Goal: Book appointment/travel/reservation

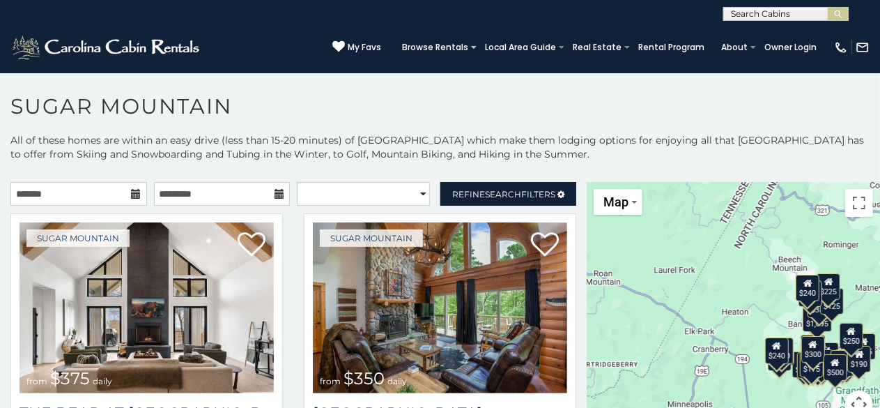
click at [132, 195] on icon at bounding box center [137, 194] width 10 height 10
click at [107, 189] on input "text" at bounding box center [78, 194] width 137 height 24
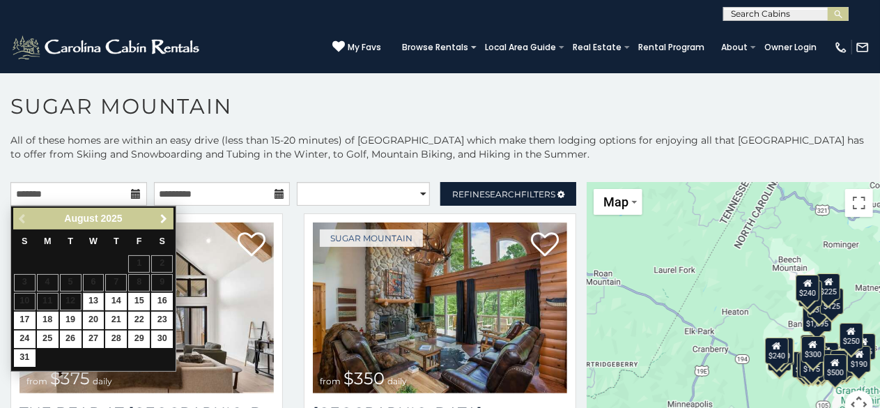
click at [163, 213] on span "Next" at bounding box center [163, 218] width 11 height 11
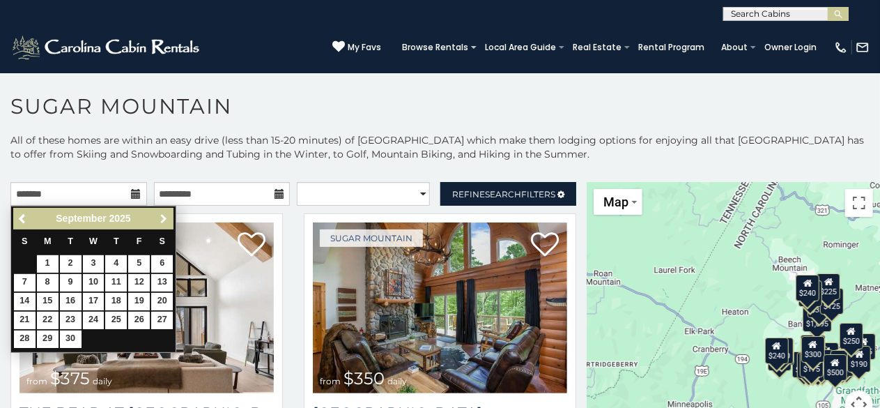
click at [163, 213] on span "Next" at bounding box center [163, 218] width 11 height 11
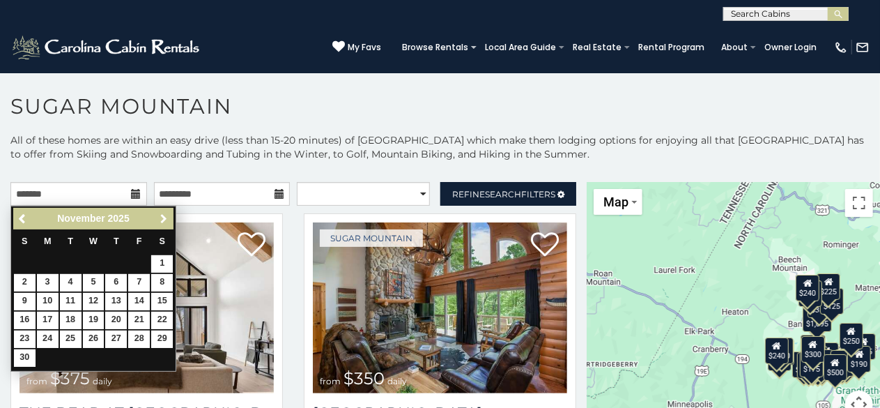
click at [163, 213] on span "Next" at bounding box center [163, 218] width 11 height 11
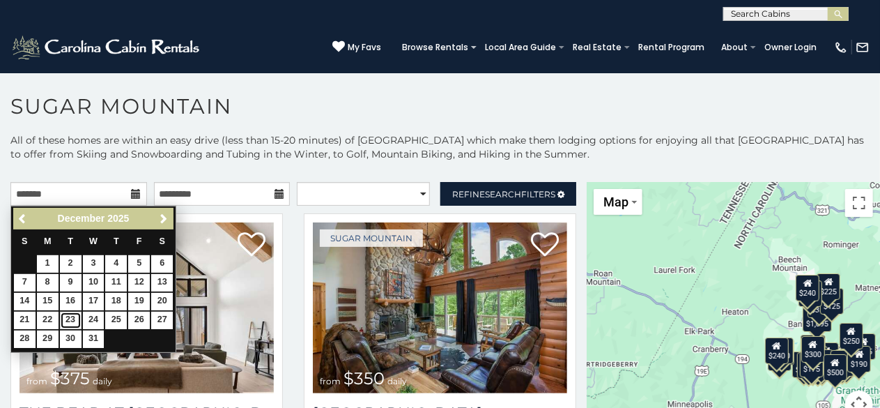
click at [74, 316] on link "23" at bounding box center [71, 320] width 22 height 17
type input "**********"
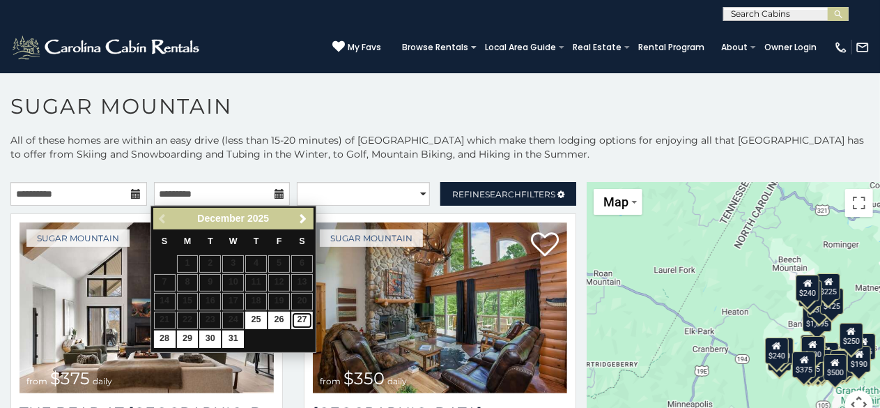
click at [300, 321] on link "27" at bounding box center [302, 320] width 22 height 17
type input "**********"
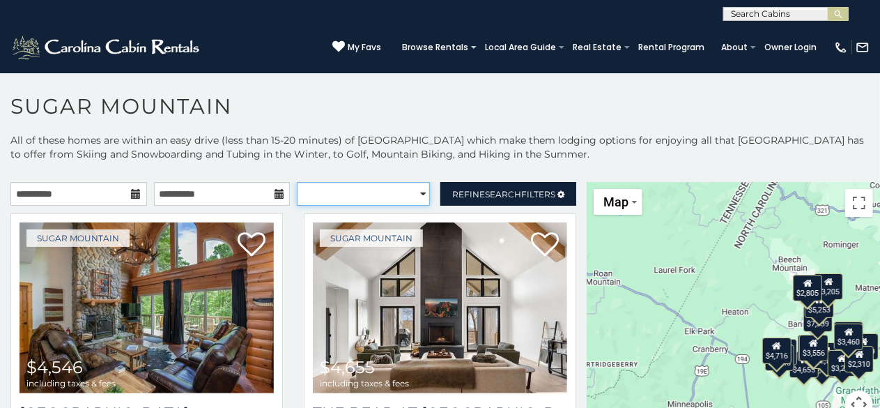
click at [411, 197] on select "**********" at bounding box center [363, 194] width 133 height 24
click at [383, 187] on select "**********" at bounding box center [363, 194] width 133 height 24
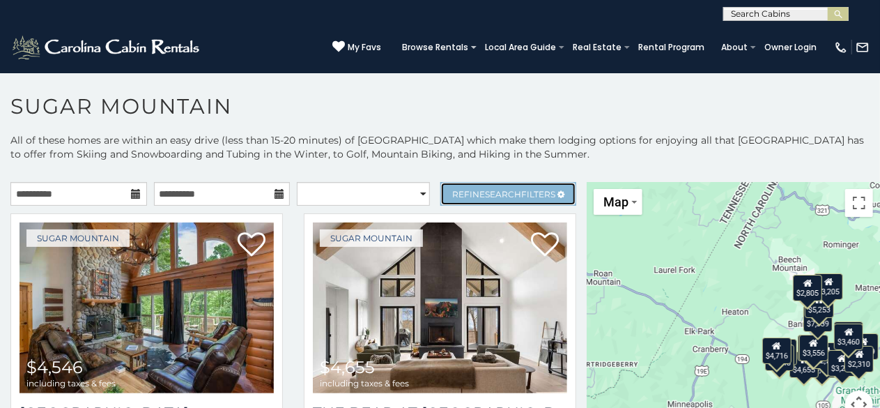
click at [521, 189] on span "Refine Search Filters" at bounding box center [503, 194] width 103 height 10
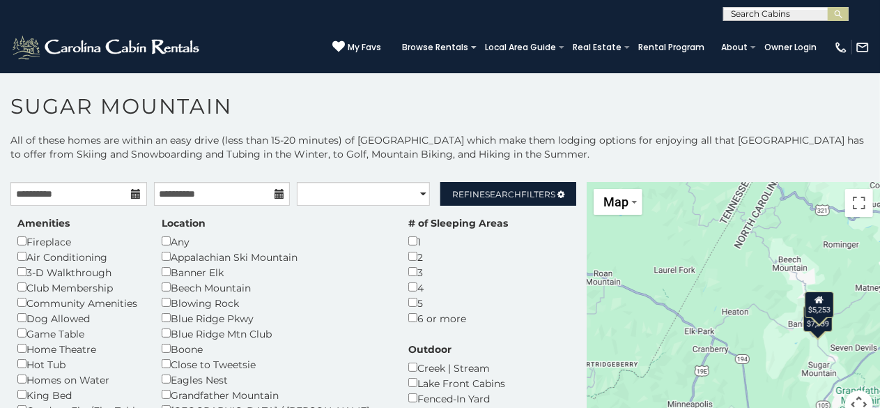
click at [870, 192] on div "$7,339 $5,253" at bounding box center [733, 308] width 293 height 253
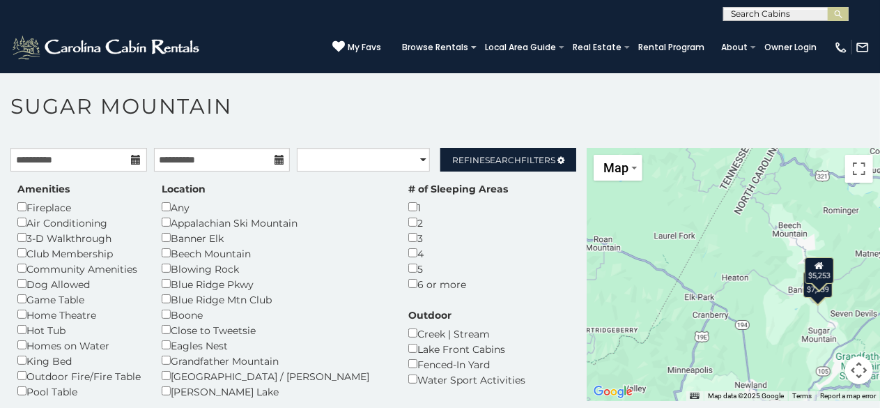
scroll to position [40, 0]
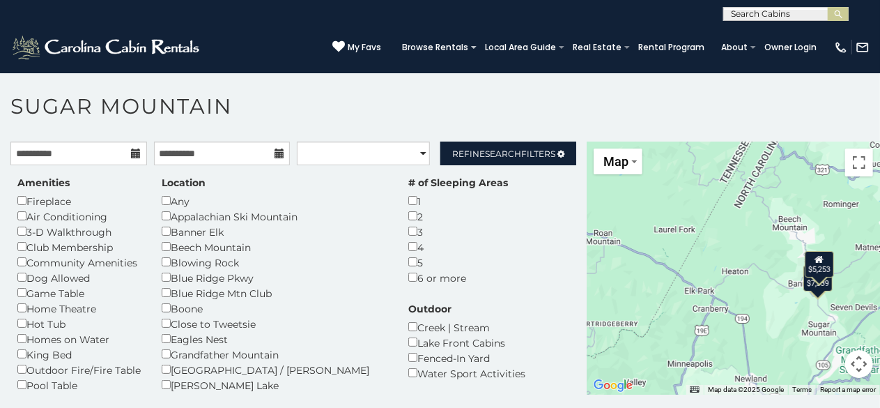
drag, startPoint x: 572, startPoint y: 200, endPoint x: 565, endPoint y: 252, distance: 52.2
click at [565, 252] on div "**********" at bounding box center [293, 406] width 587 height 529
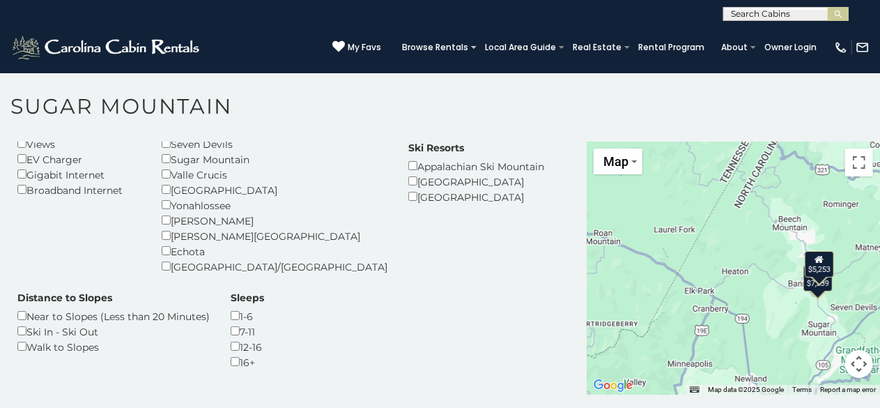
scroll to position [316, 0]
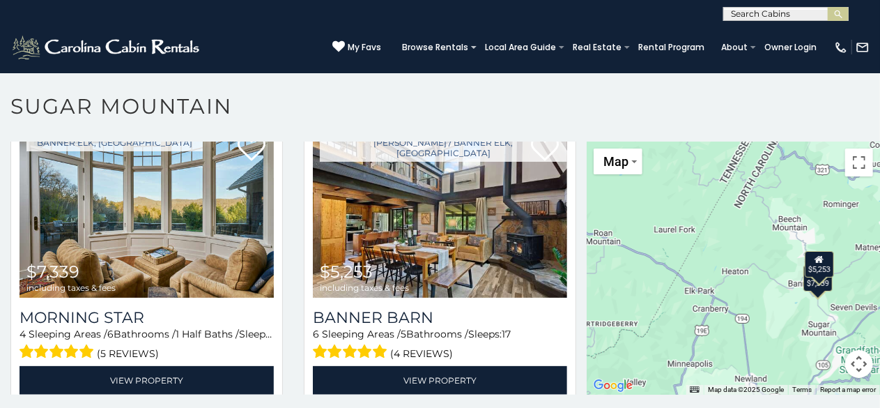
scroll to position [589, 0]
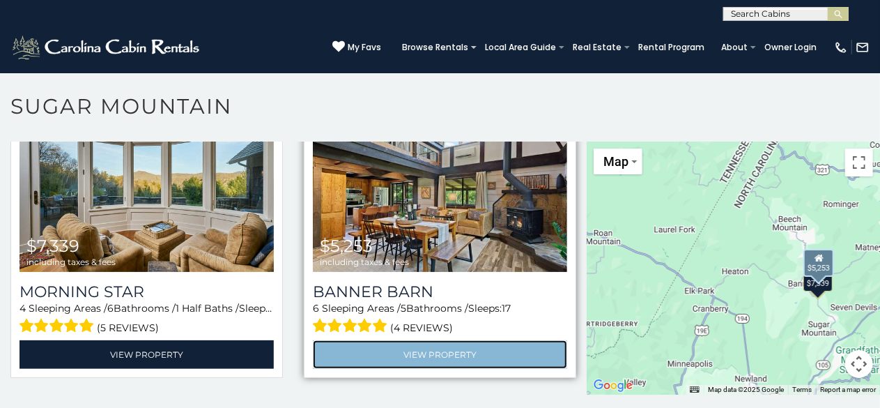
click at [420, 353] on link "View Property" at bounding box center [440, 354] width 254 height 29
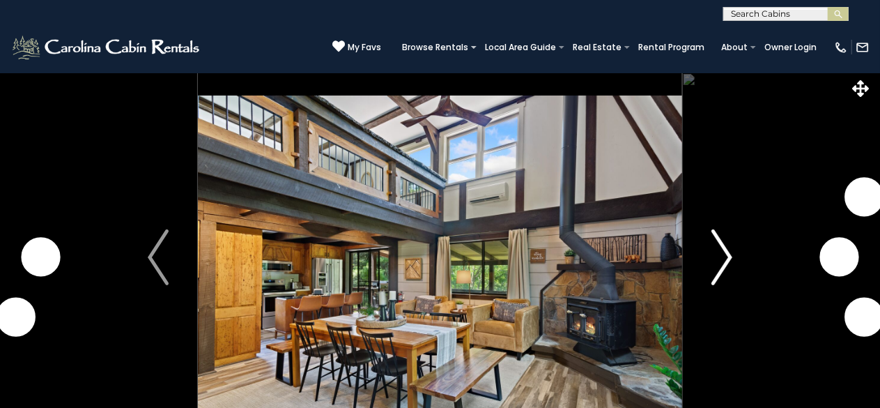
click at [721, 254] on img "Next" at bounding box center [722, 257] width 21 height 56
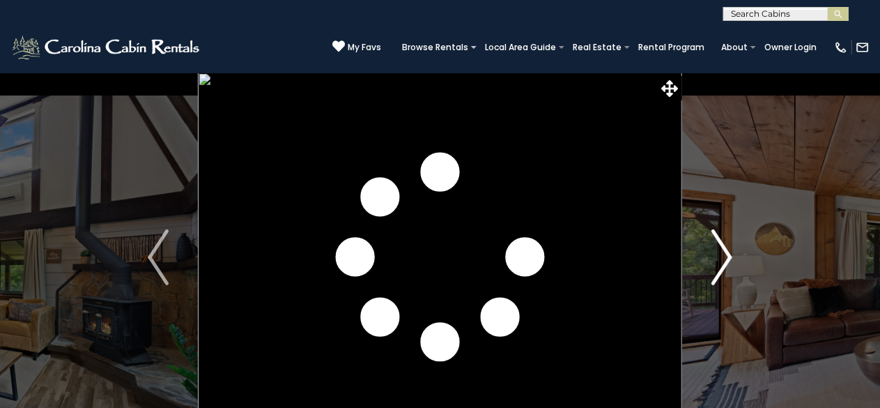
click at [721, 254] on img "Next" at bounding box center [722, 257] width 21 height 56
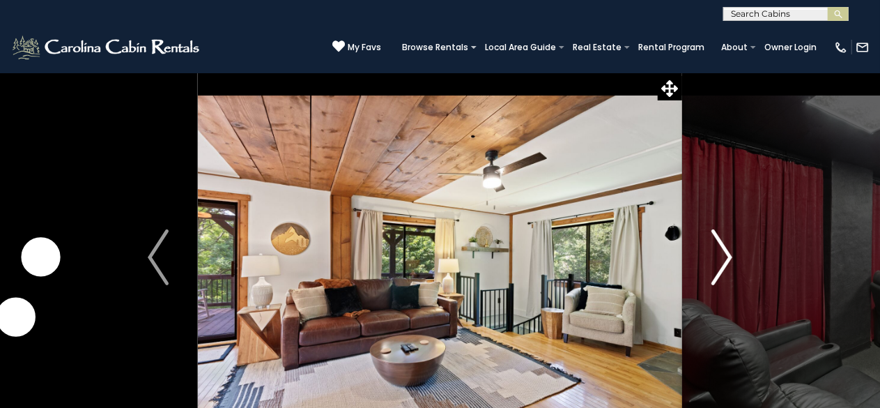
click at [721, 254] on img "Next" at bounding box center [722, 257] width 21 height 56
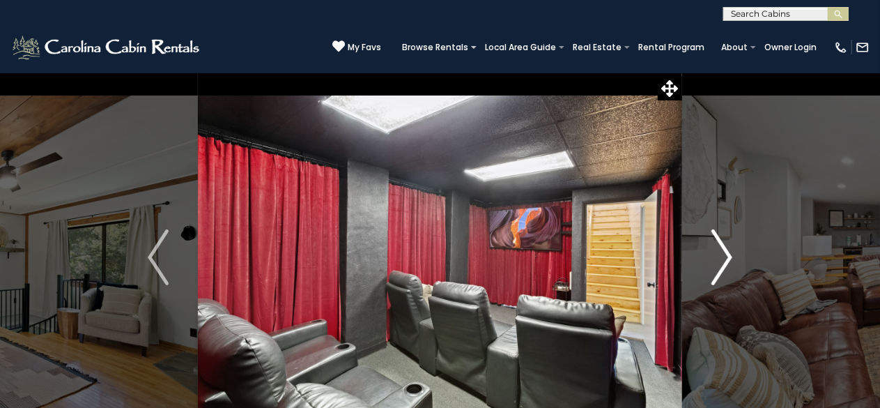
click at [721, 254] on img "Next" at bounding box center [722, 257] width 21 height 56
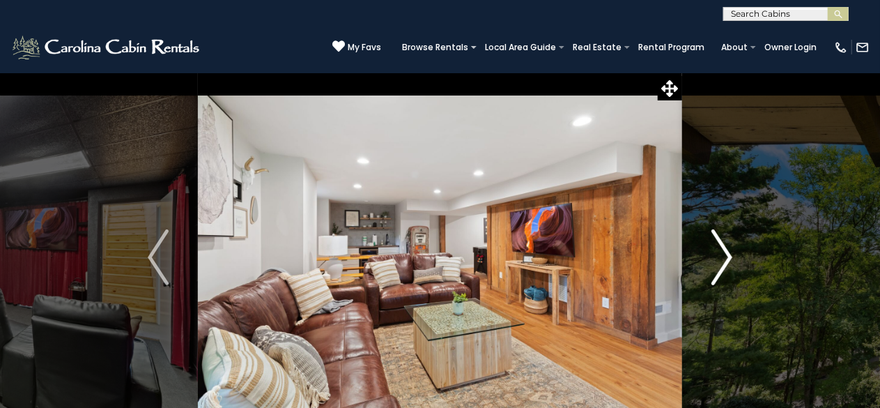
click at [721, 254] on img "Next" at bounding box center [722, 257] width 21 height 56
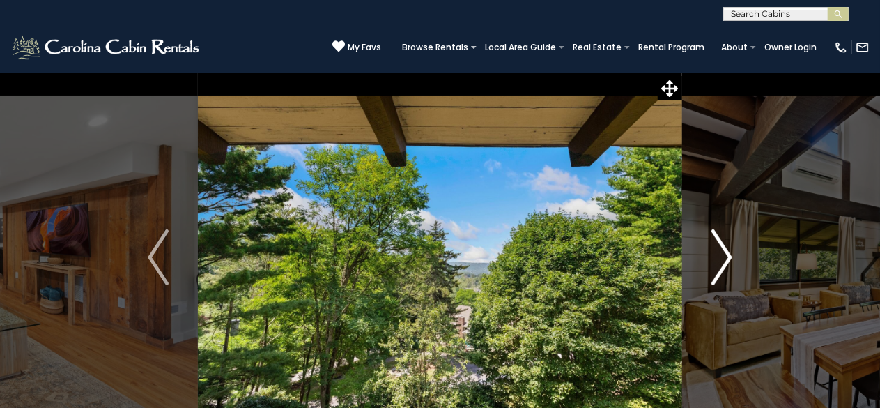
click at [721, 254] on img "Next" at bounding box center [722, 257] width 21 height 56
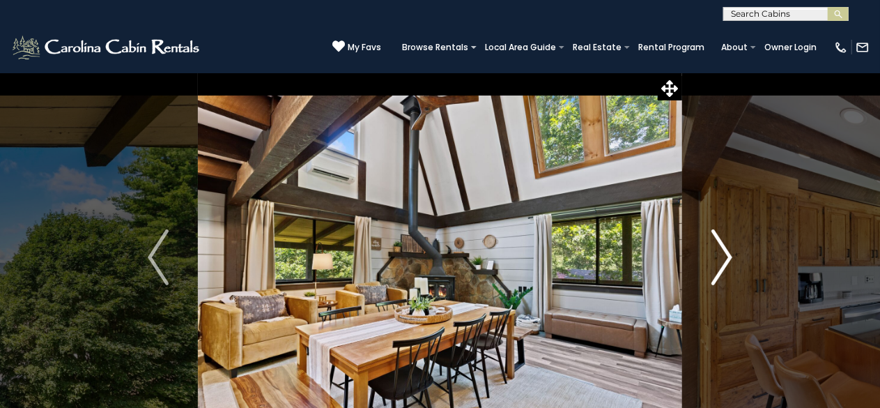
click at [721, 254] on img "Next" at bounding box center [722, 257] width 21 height 56
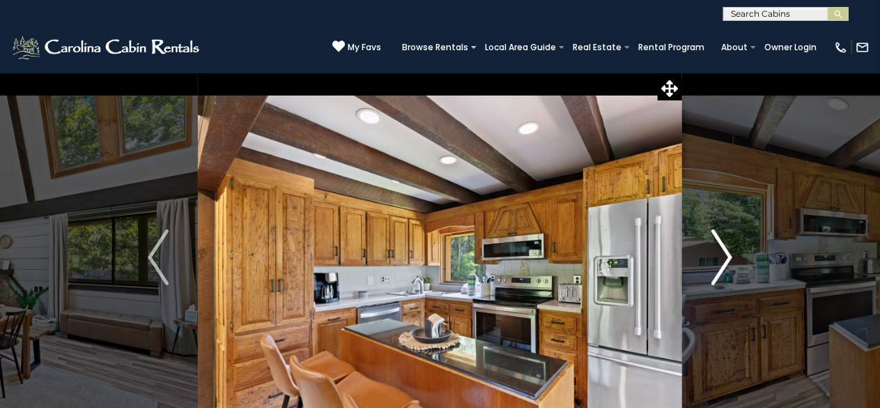
click at [721, 254] on img "Next" at bounding box center [722, 257] width 21 height 56
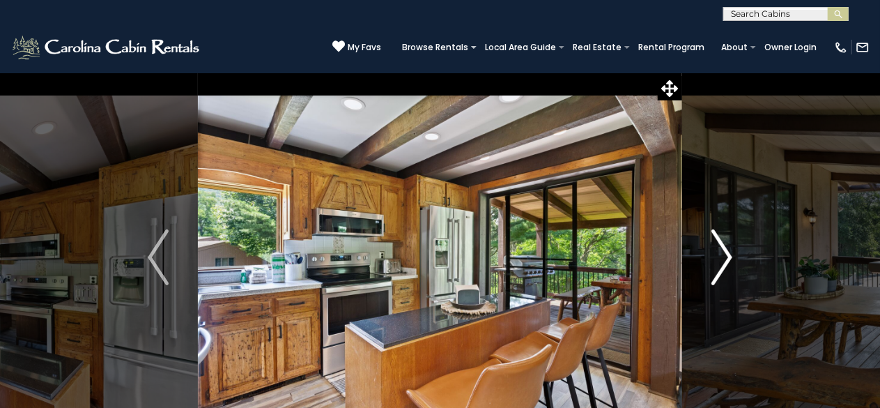
click at [721, 254] on img "Next" at bounding box center [722, 257] width 21 height 56
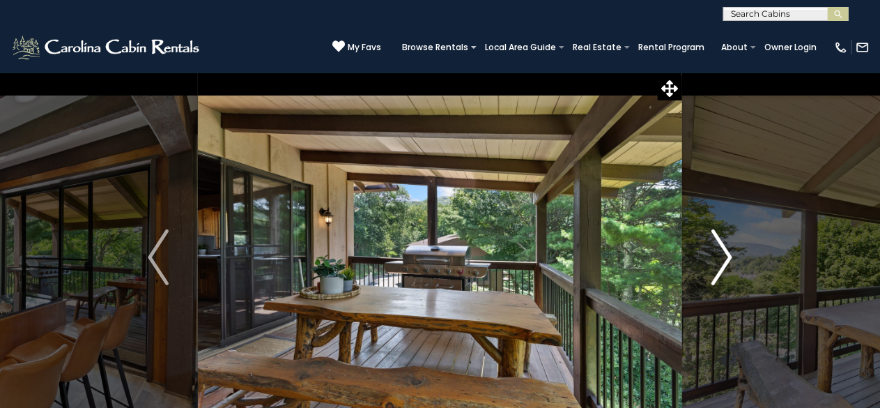
click at [721, 254] on img "Next" at bounding box center [722, 257] width 21 height 56
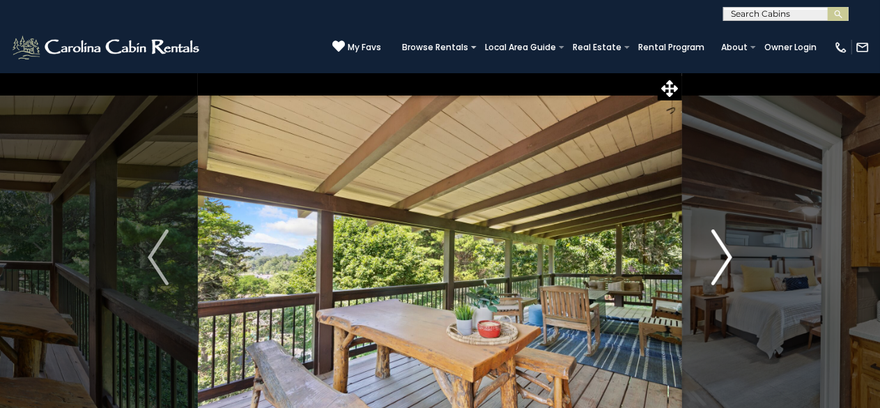
click at [721, 254] on img "Next" at bounding box center [722, 257] width 21 height 56
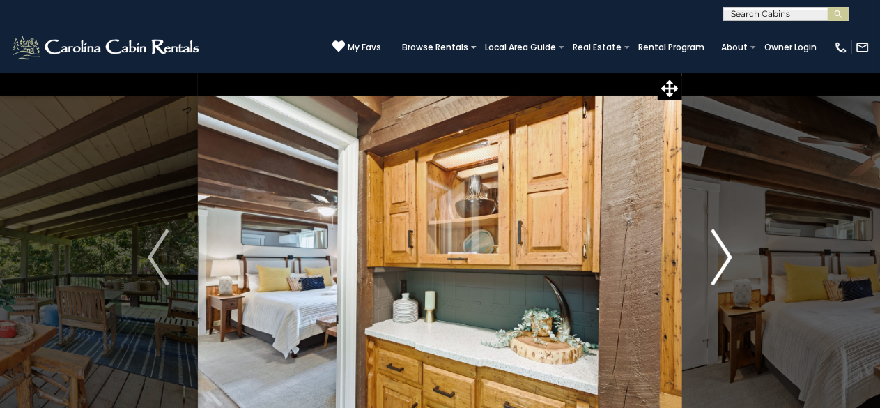
click at [721, 254] on img "Next" at bounding box center [722, 257] width 21 height 56
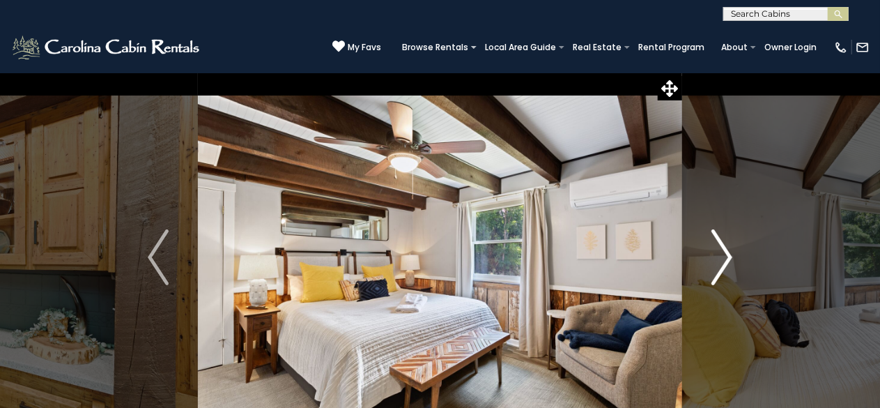
click at [721, 254] on img "Next" at bounding box center [722, 257] width 21 height 56
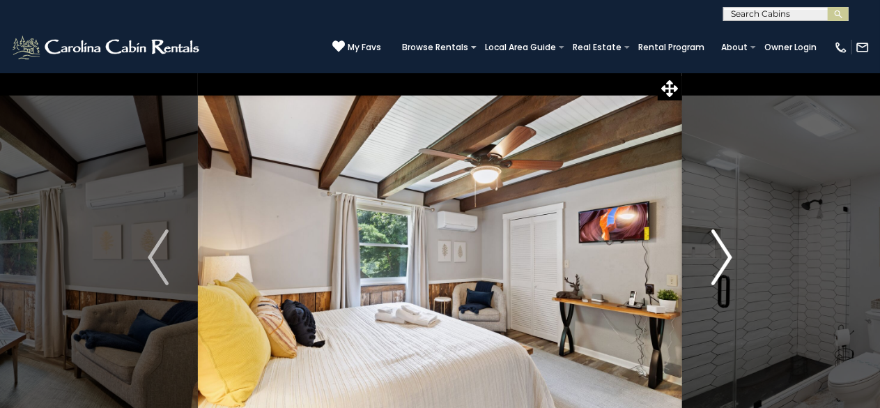
click at [721, 254] on img "Next" at bounding box center [722, 257] width 21 height 56
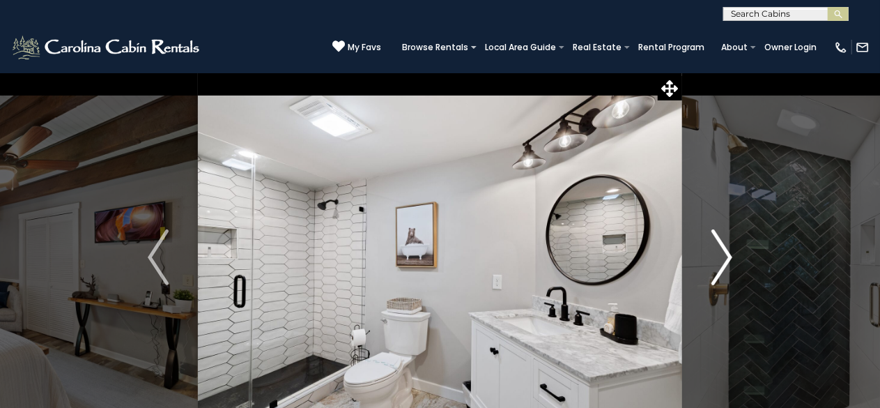
click at [721, 254] on img "Next" at bounding box center [722, 257] width 21 height 56
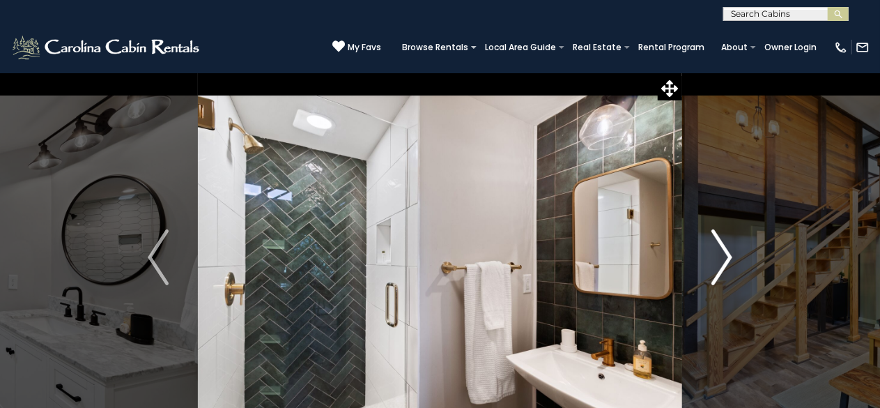
click at [721, 254] on img "Next" at bounding box center [722, 257] width 21 height 56
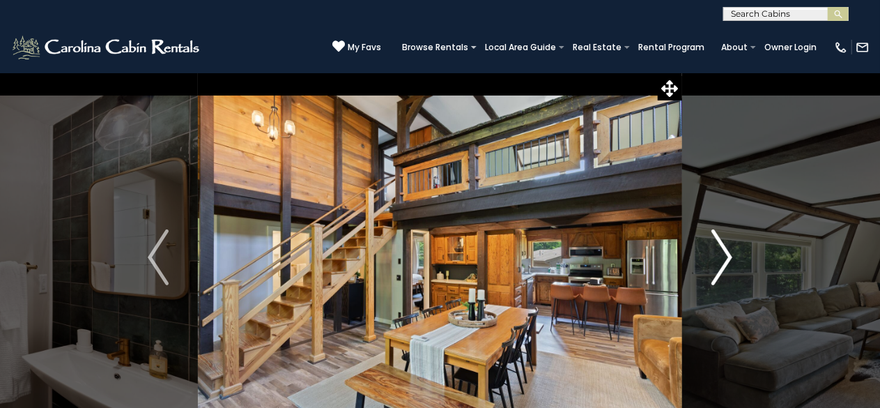
click at [721, 254] on img "Next" at bounding box center [722, 257] width 21 height 56
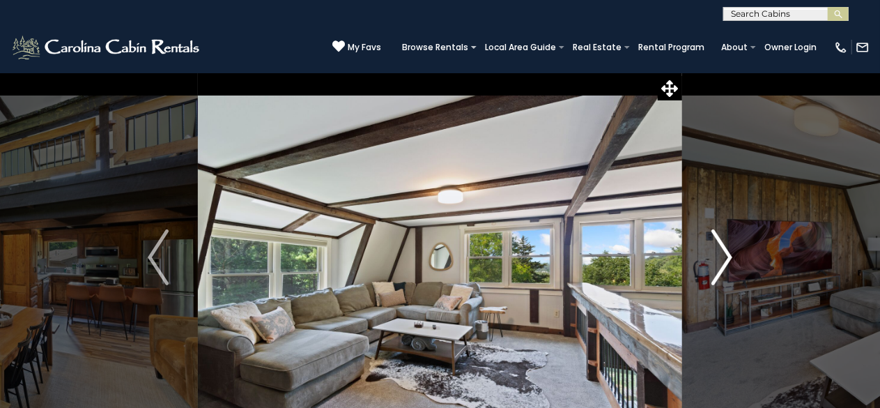
click at [721, 254] on img "Next" at bounding box center [722, 257] width 21 height 56
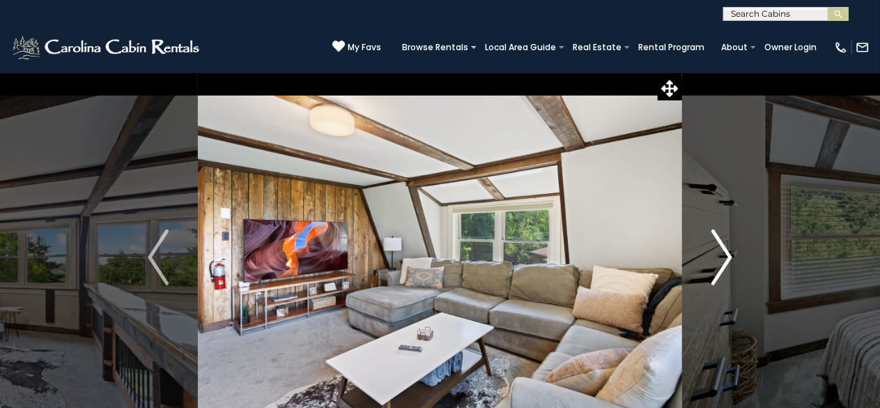
click at [721, 254] on img "Next" at bounding box center [722, 257] width 21 height 56
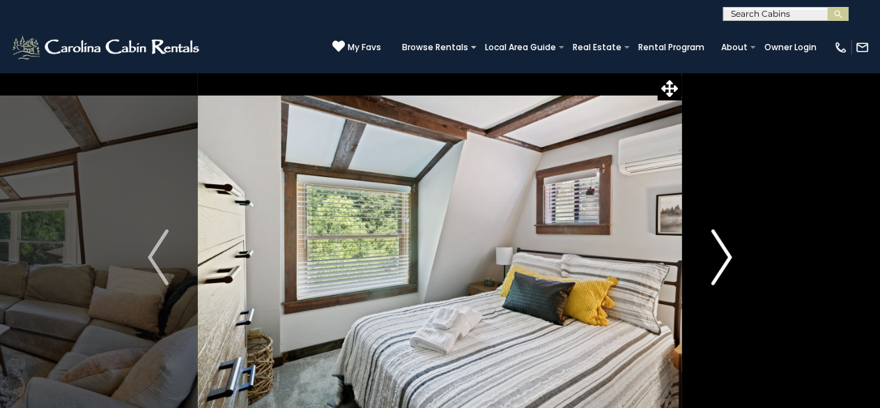
click at [721, 254] on img "Next" at bounding box center [722, 257] width 21 height 56
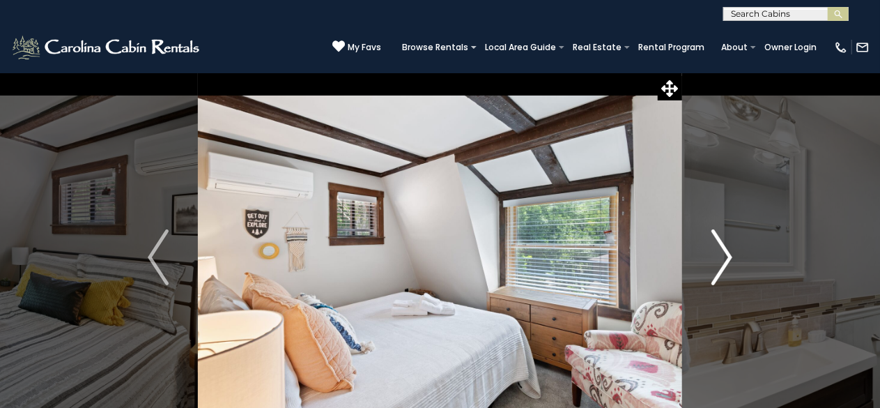
click at [721, 254] on img "Next" at bounding box center [722, 257] width 21 height 56
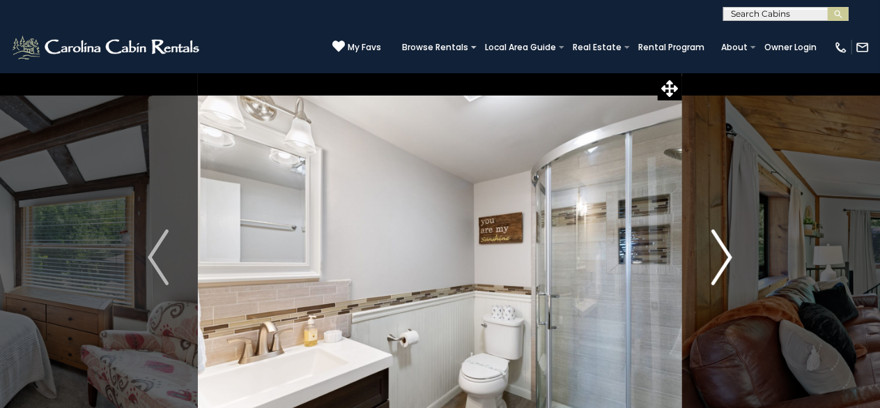
click at [721, 254] on img "Next" at bounding box center [722, 257] width 21 height 56
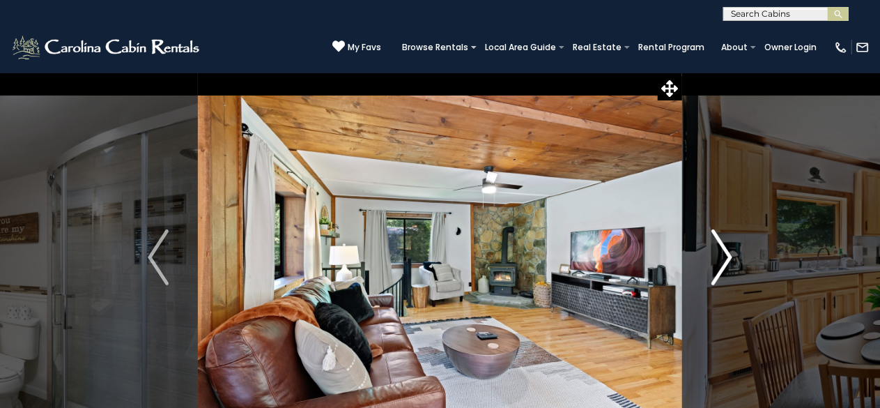
click at [721, 254] on img "Next" at bounding box center [722, 257] width 21 height 56
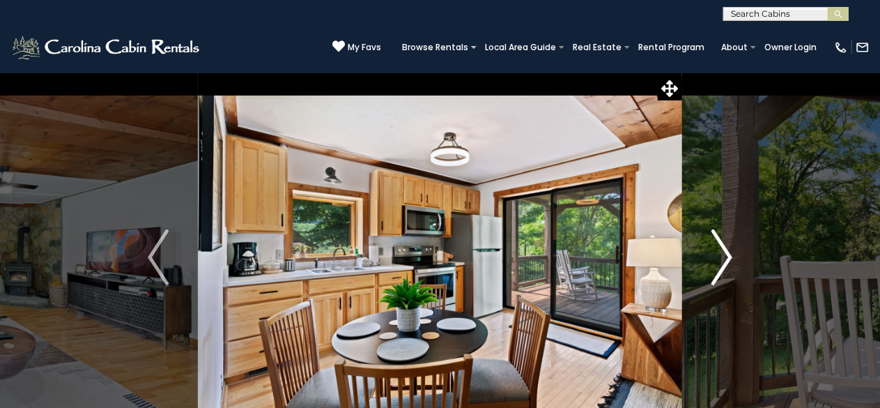
click at [721, 254] on img "Next" at bounding box center [722, 257] width 21 height 56
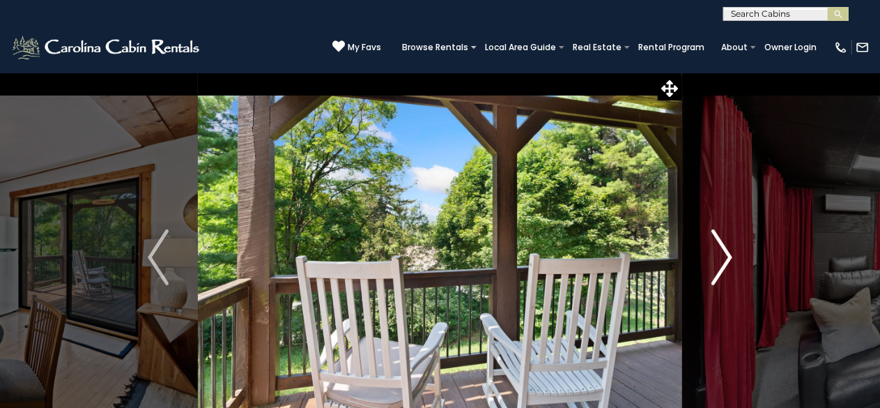
click at [721, 254] on img "Next" at bounding box center [722, 257] width 21 height 56
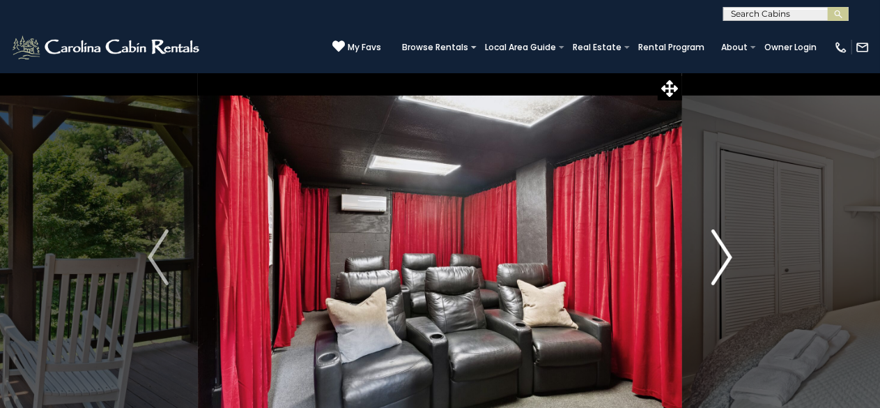
click at [721, 254] on img "Next" at bounding box center [722, 257] width 21 height 56
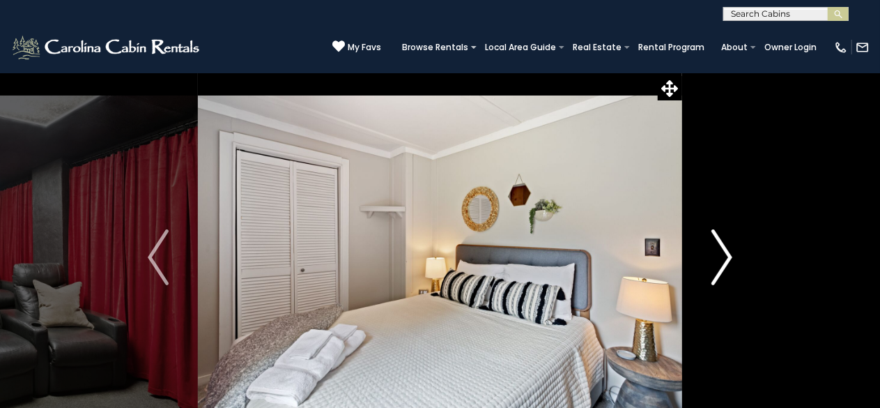
click at [721, 254] on img "Next" at bounding box center [722, 257] width 21 height 56
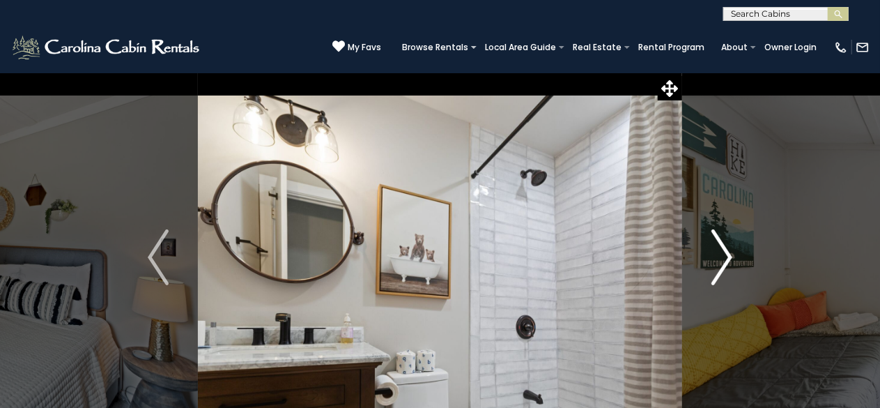
click at [721, 254] on img "Next" at bounding box center [722, 257] width 21 height 56
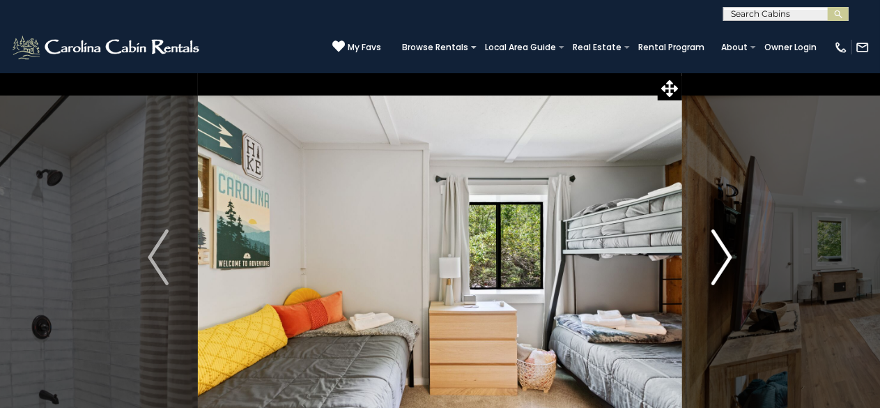
click at [721, 254] on img "Next" at bounding box center [722, 257] width 21 height 56
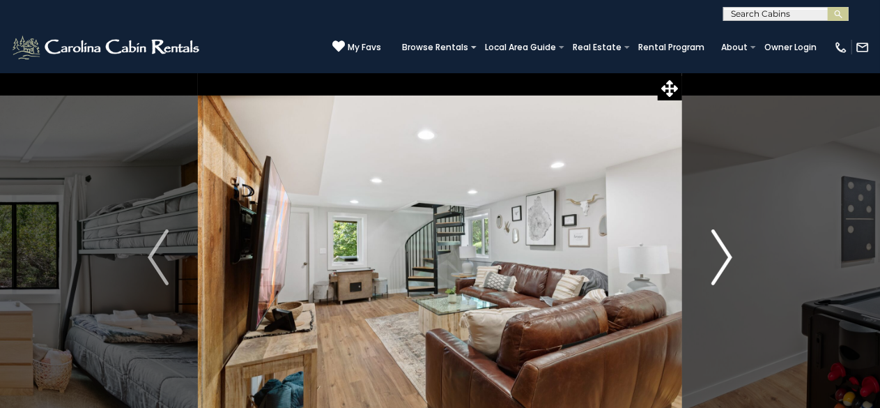
click at [721, 254] on img "Next" at bounding box center [722, 257] width 21 height 56
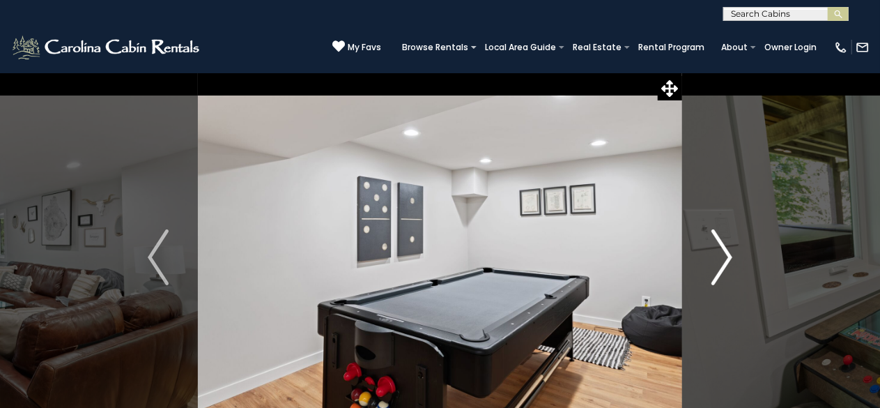
click at [721, 254] on img "Next" at bounding box center [722, 257] width 21 height 56
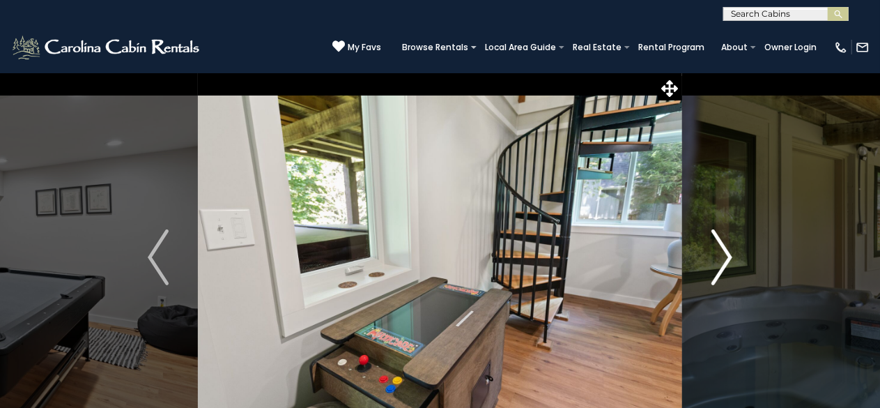
click at [721, 254] on img "Next" at bounding box center [722, 257] width 21 height 56
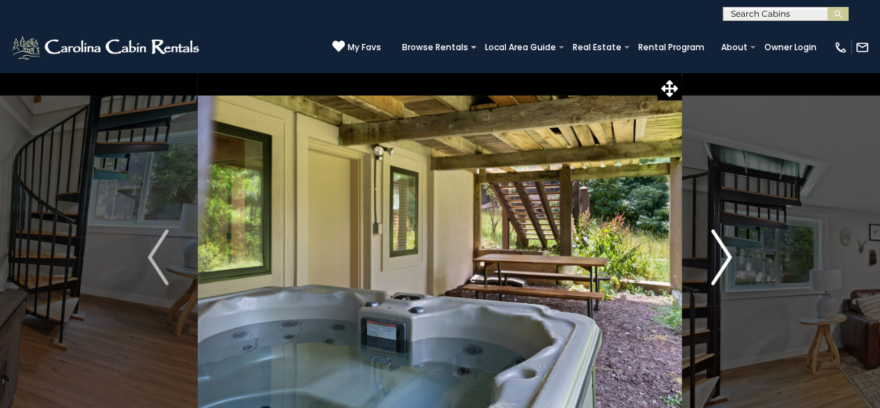
click at [721, 254] on img "Next" at bounding box center [722, 257] width 21 height 56
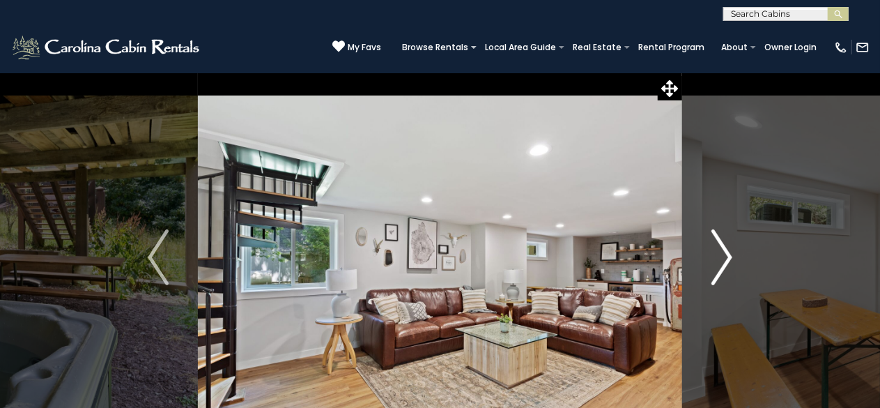
click at [721, 254] on img "Next" at bounding box center [722, 257] width 21 height 56
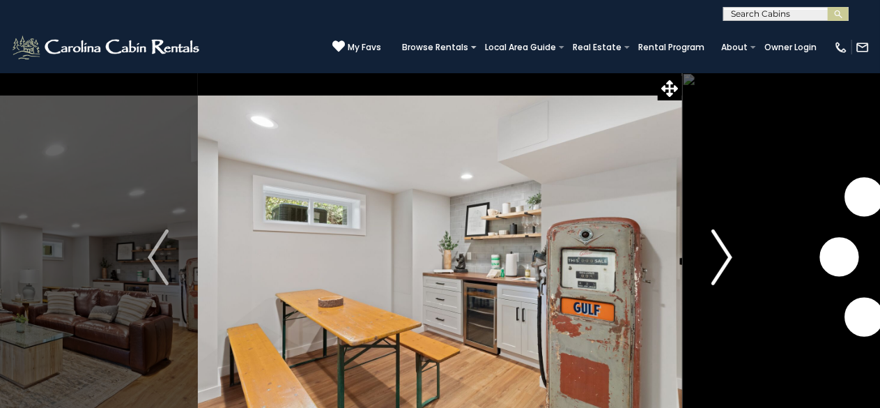
click at [721, 254] on img "Next" at bounding box center [722, 257] width 21 height 56
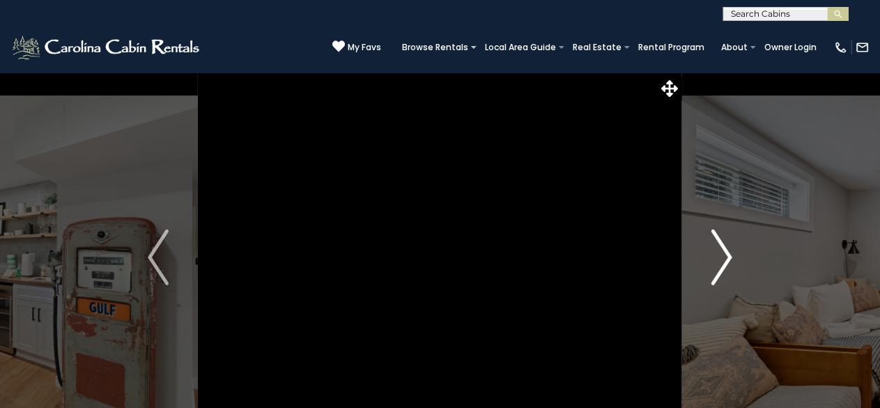
click at [721, 254] on img "Next" at bounding box center [722, 257] width 21 height 56
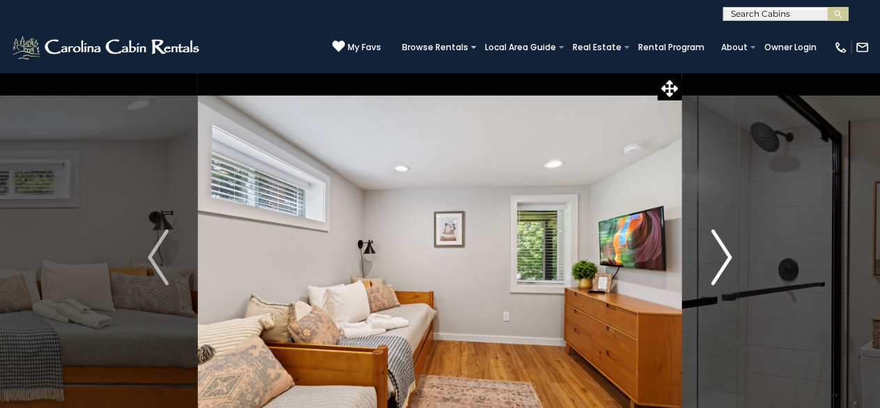
click at [721, 254] on img "Next" at bounding box center [722, 257] width 21 height 56
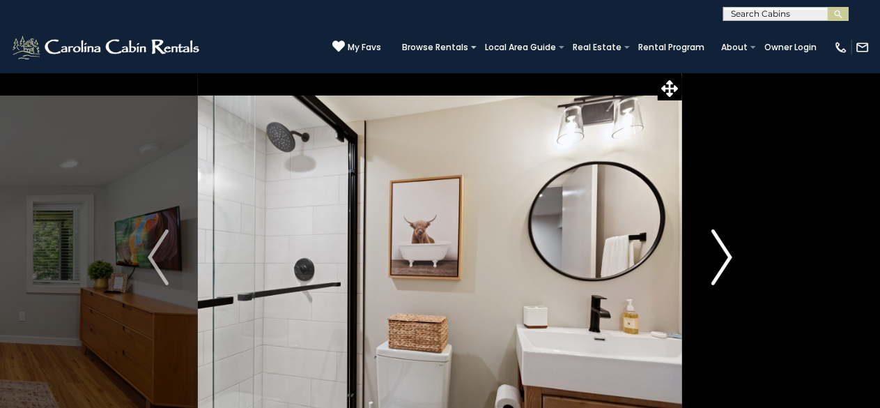
click at [721, 254] on img "Next" at bounding box center [722, 257] width 21 height 56
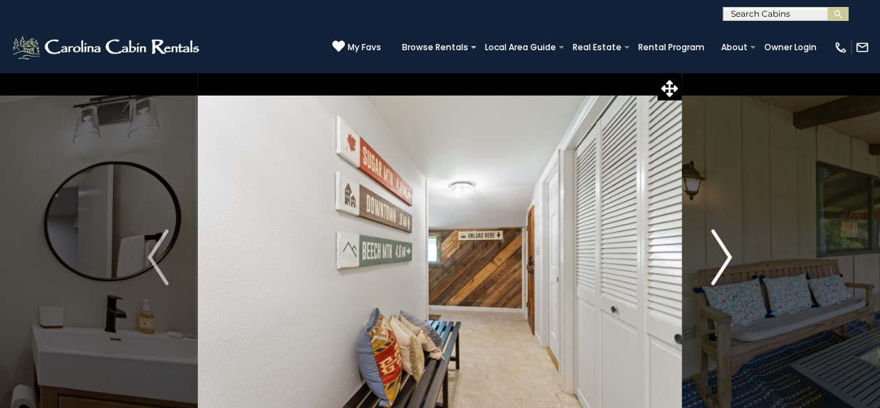
click at [721, 254] on img "Next" at bounding box center [722, 257] width 21 height 56
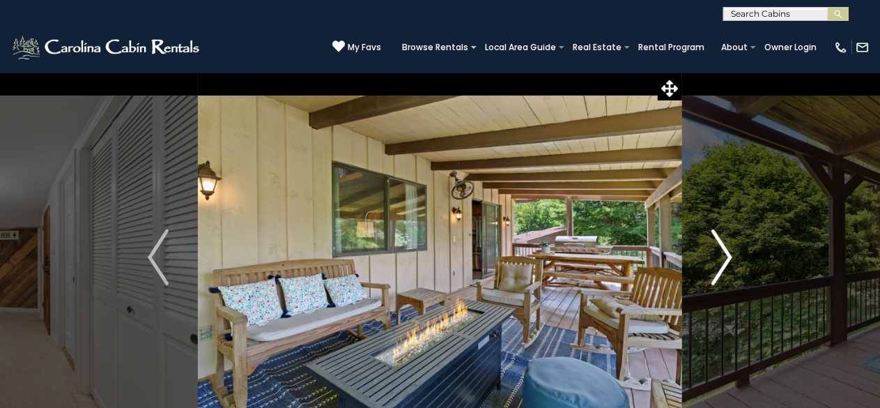
click at [721, 254] on img "Next" at bounding box center [722, 257] width 21 height 56
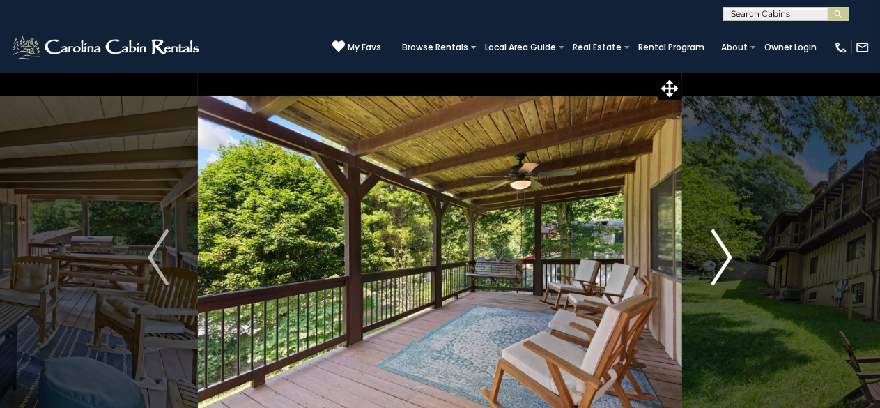
click at [721, 254] on img "Next" at bounding box center [722, 257] width 21 height 56
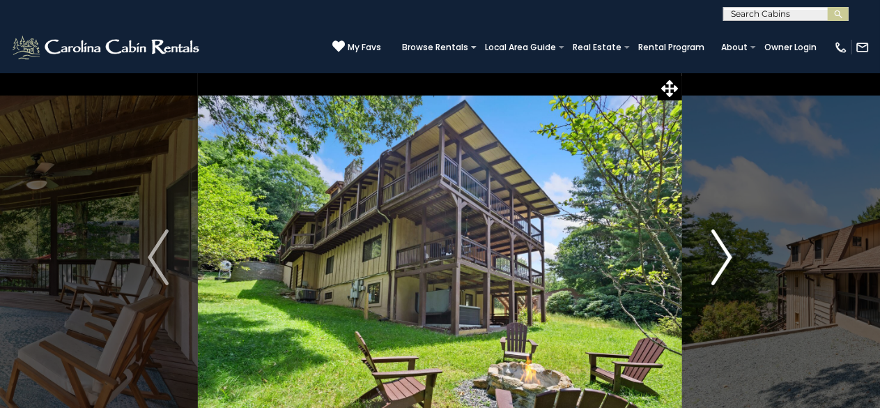
click at [721, 254] on img "Next" at bounding box center [722, 257] width 21 height 56
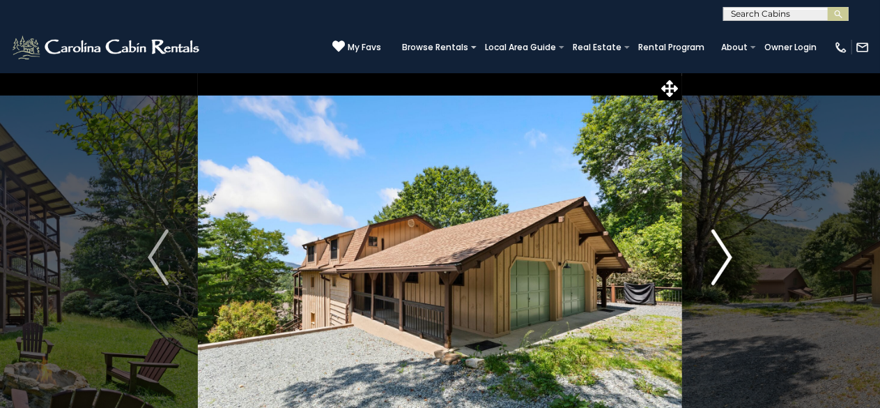
click at [721, 254] on img "Next" at bounding box center [722, 257] width 21 height 56
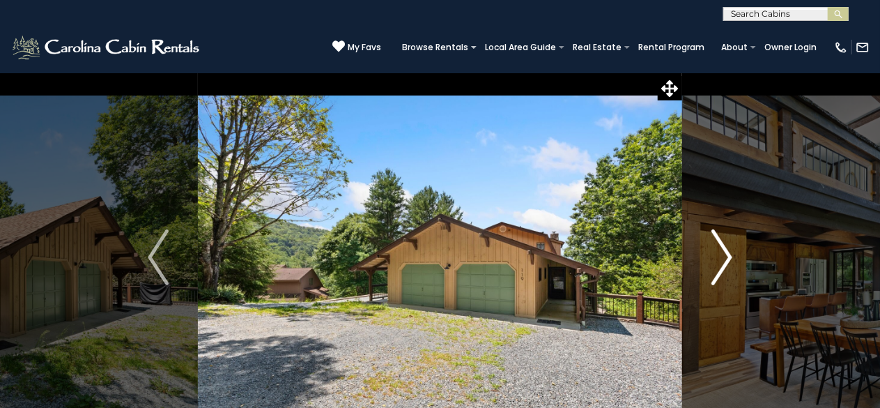
click at [721, 254] on img "Next" at bounding box center [722, 257] width 21 height 56
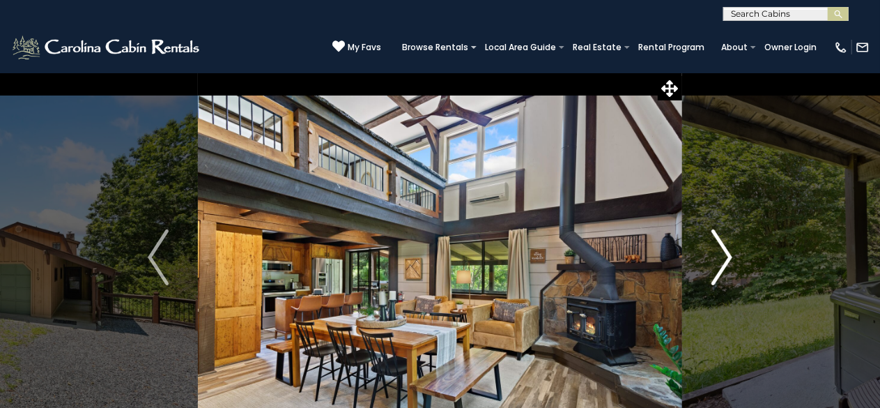
click at [721, 254] on img "Next" at bounding box center [722, 257] width 21 height 56
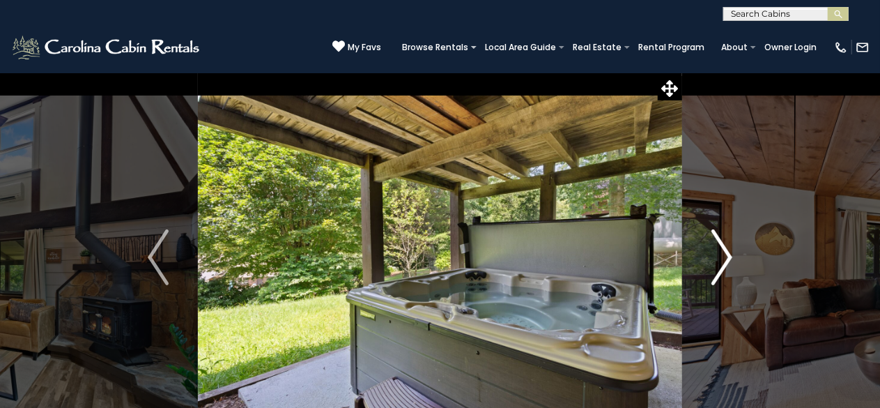
click at [721, 254] on img "Next" at bounding box center [722, 257] width 21 height 56
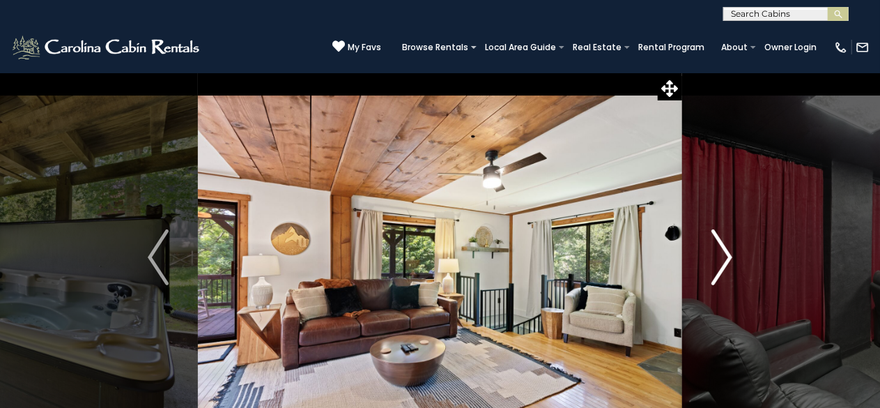
click at [721, 254] on img "Next" at bounding box center [722, 257] width 21 height 56
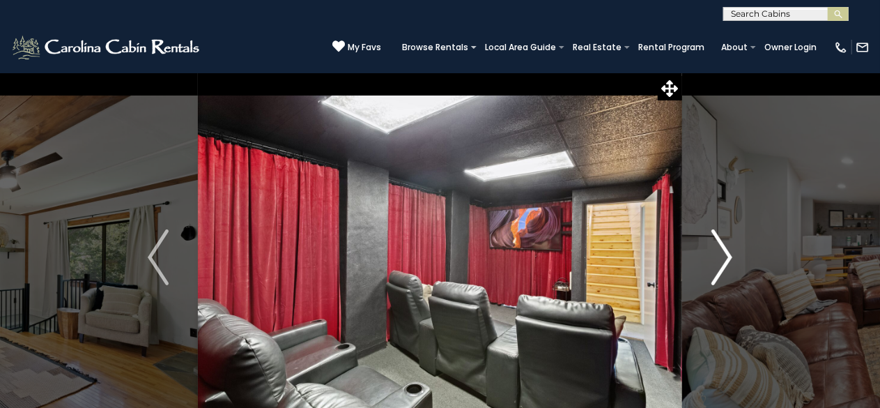
click at [721, 254] on img "Next" at bounding box center [722, 257] width 21 height 56
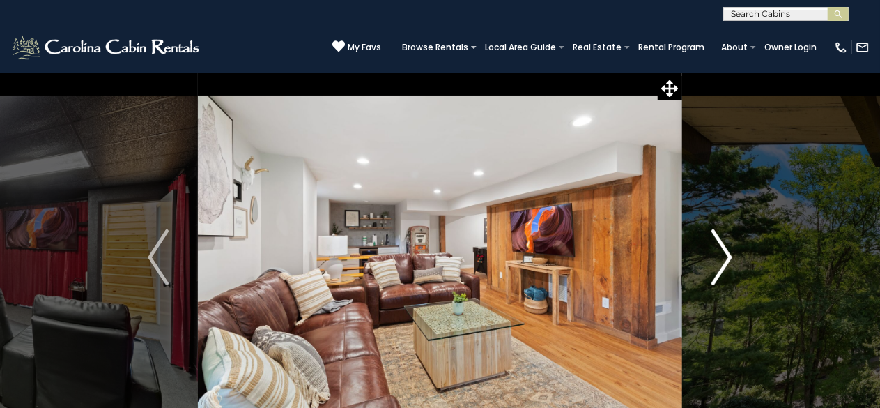
click at [721, 254] on img "Next" at bounding box center [722, 257] width 21 height 56
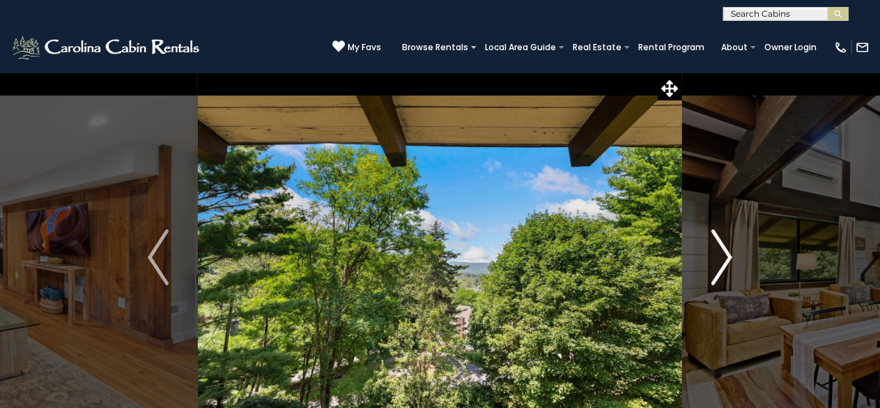
click at [721, 254] on img "Next" at bounding box center [722, 257] width 21 height 56
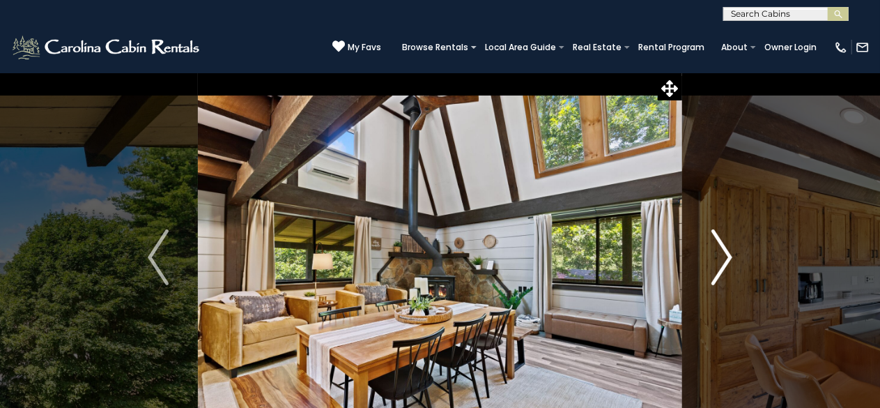
click at [721, 254] on img "Next" at bounding box center [722, 257] width 21 height 56
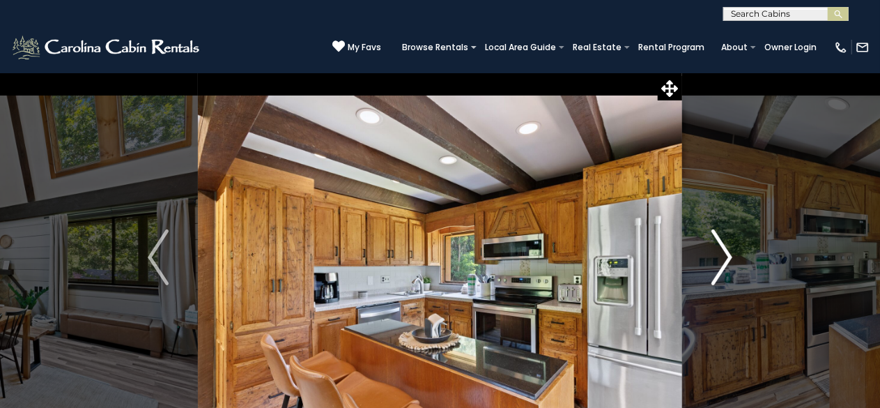
click at [747, 260] on button "Next" at bounding box center [721, 256] width 79 height 369
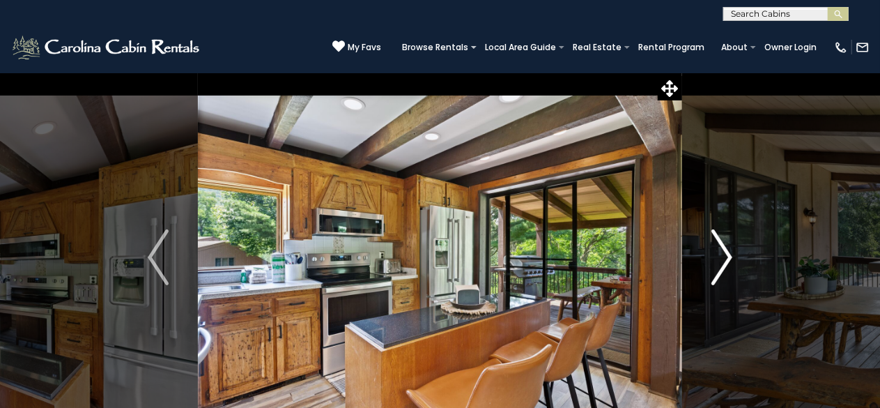
click at [735, 254] on button "Next" at bounding box center [721, 256] width 79 height 369
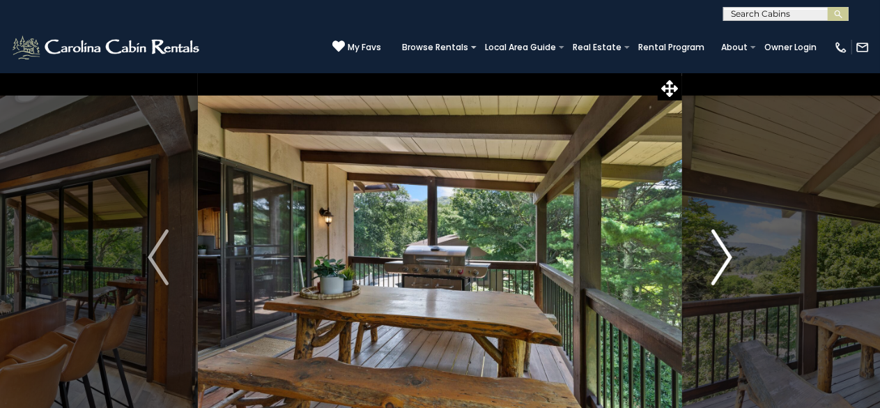
click at [735, 254] on button "Next" at bounding box center [721, 256] width 79 height 369
